Goal: Transaction & Acquisition: Purchase product/service

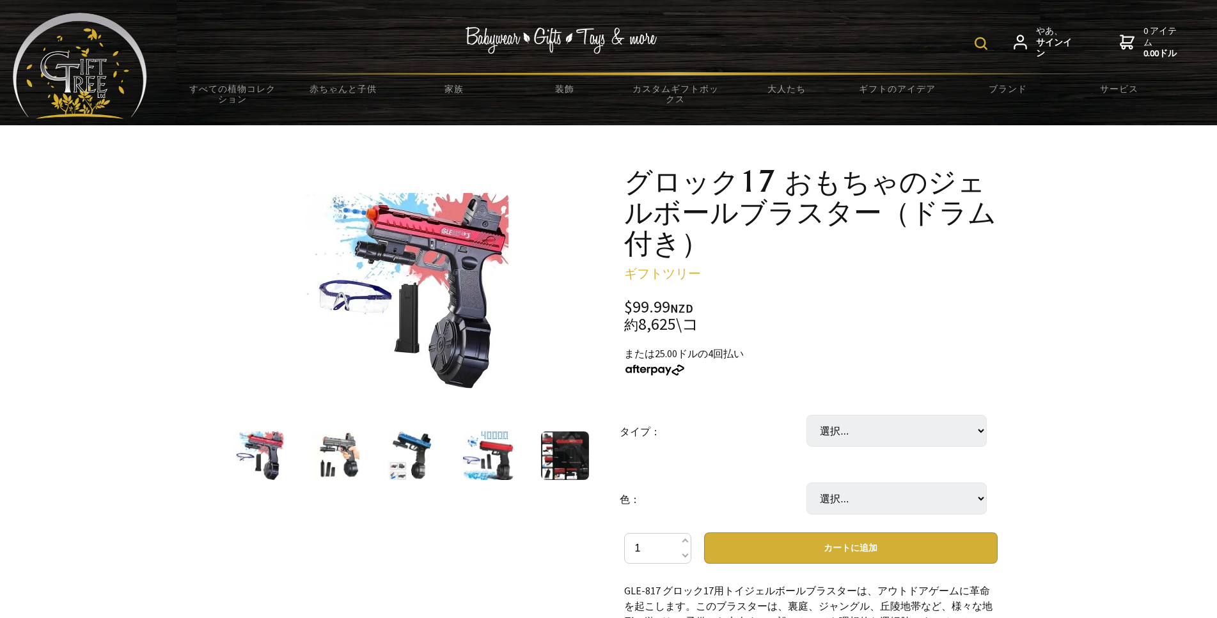
click at [973, 317] on div "$99.99 NZD 約 8,625\コ" at bounding box center [810, 316] width 373 height 34
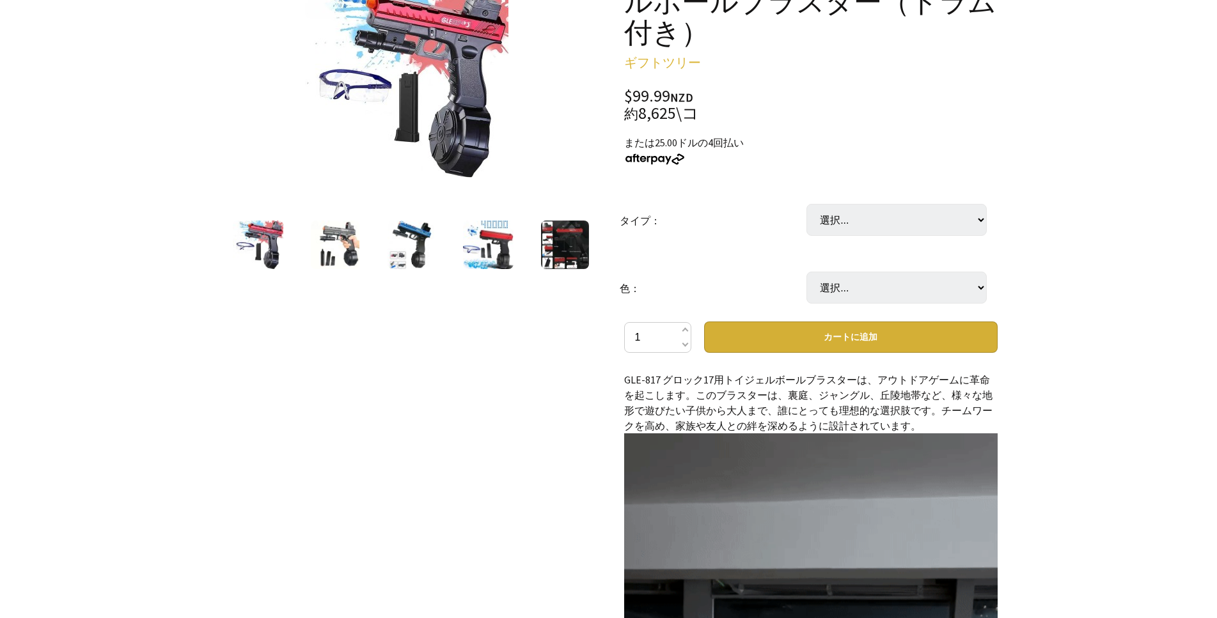
scroll to position [192, 0]
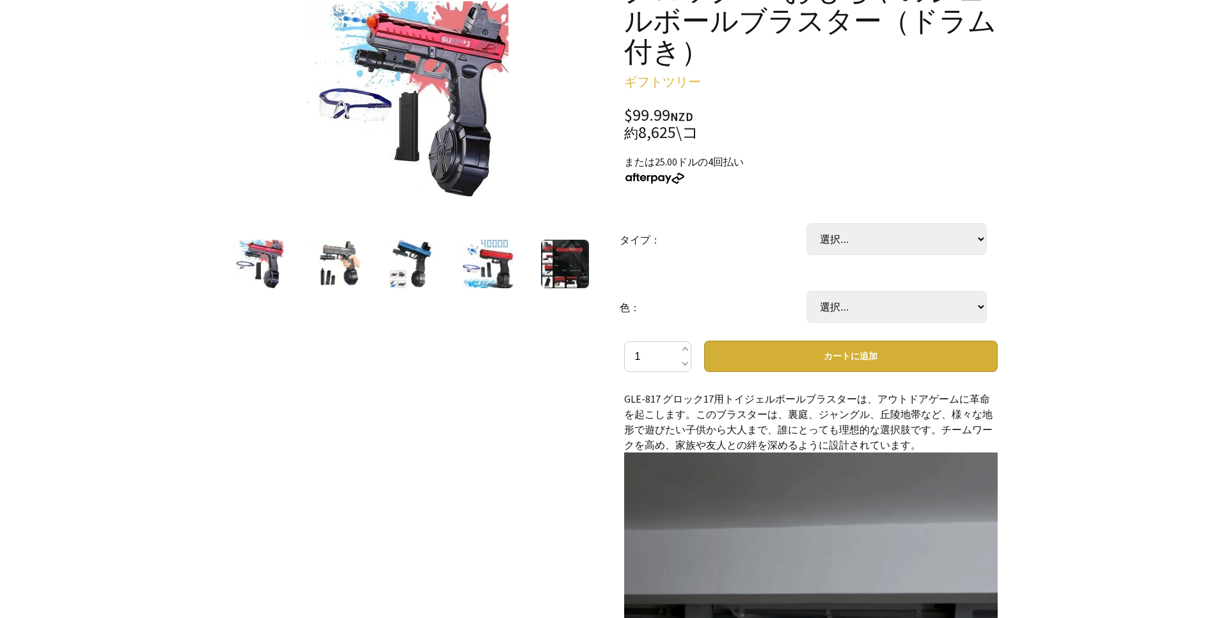
click at [332, 272] on img at bounding box center [335, 264] width 49 height 49
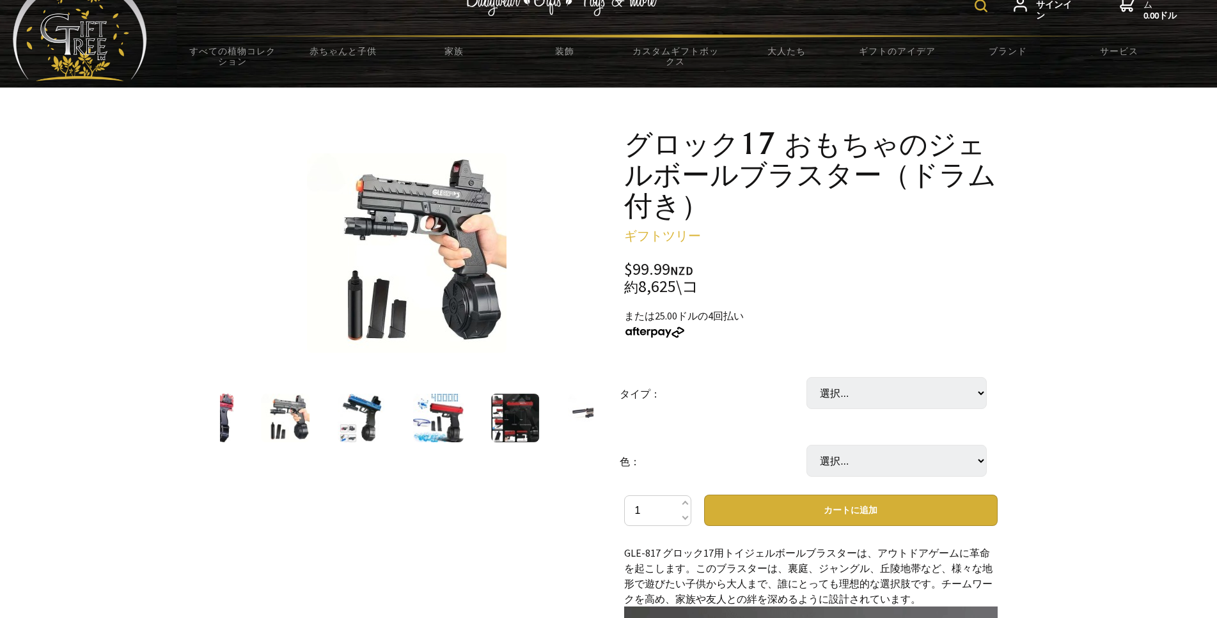
scroll to position [0, 0]
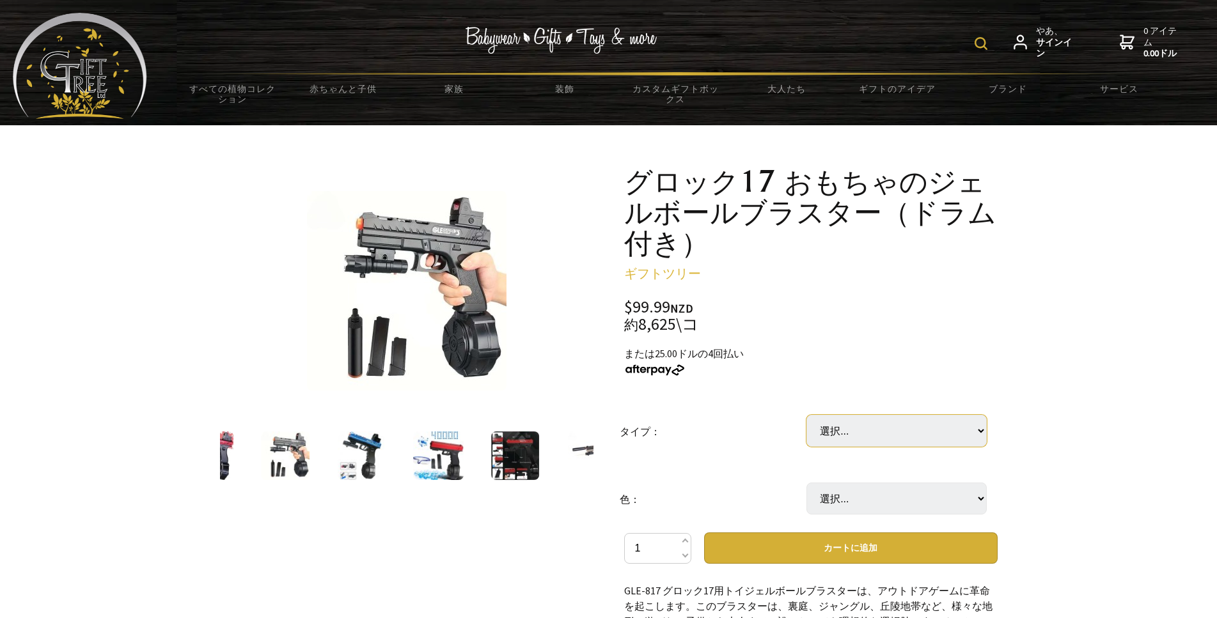
click at [925, 419] on select "選択... グロック17 グロック817" at bounding box center [896, 431] width 180 height 32
select select "Glock 17"
click at [806, 415] on select "選択... グロック17 グロック817" at bounding box center [896, 431] width 180 height 32
click at [911, 437] on select "選択... グロック17 グロック817" at bounding box center [896, 431] width 180 height 32
select select "Glock 817"
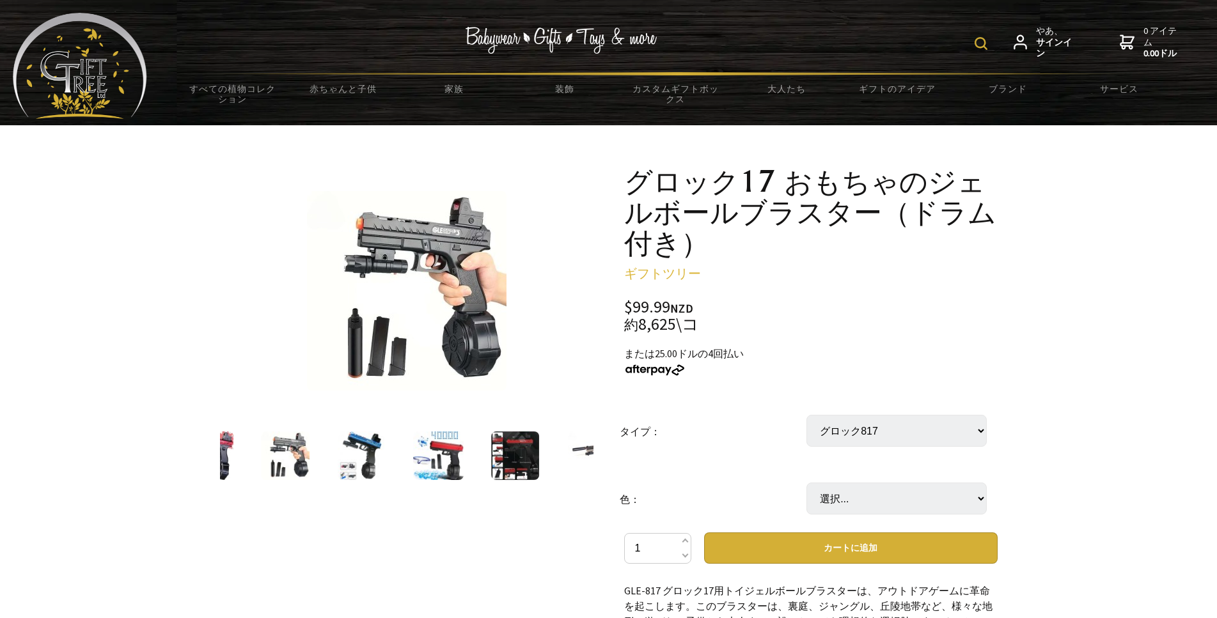
click at [806, 415] on select "選択... グロック17 グロック817" at bounding box center [896, 431] width 180 height 32
click at [906, 508] on select "選択... 赤 青 黒" at bounding box center [896, 499] width 180 height 32
select select "Black"
click at [806, 483] on select "選択... 赤 青 黒" at bounding box center [896, 499] width 180 height 32
